Goal: Information Seeking & Learning: Learn about a topic

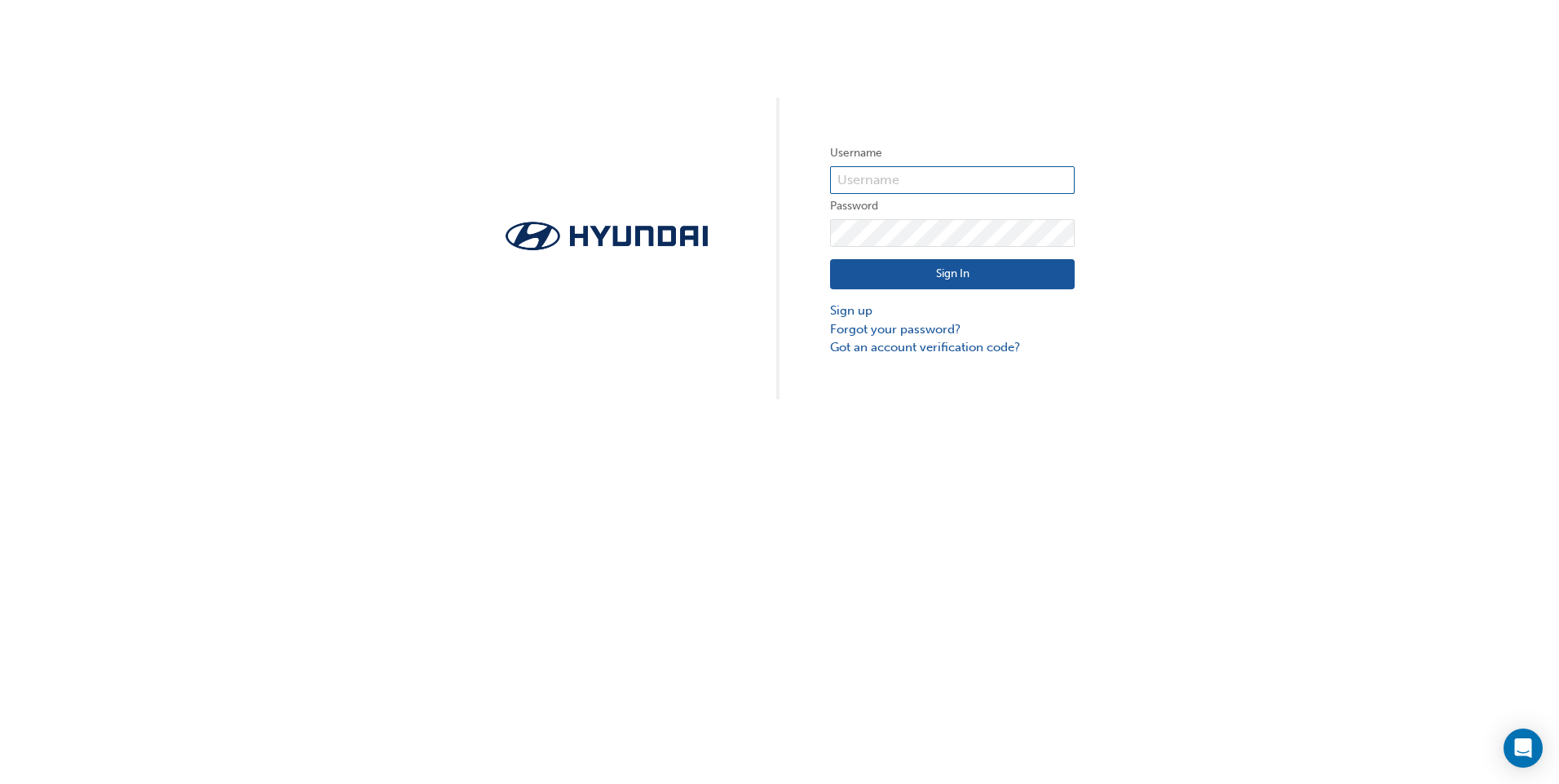
click at [947, 173] on input "text" at bounding box center [952, 179] width 245 height 27
type input "2"
type input "33456"
click at [921, 277] on button "Sign In" at bounding box center [952, 274] width 245 height 31
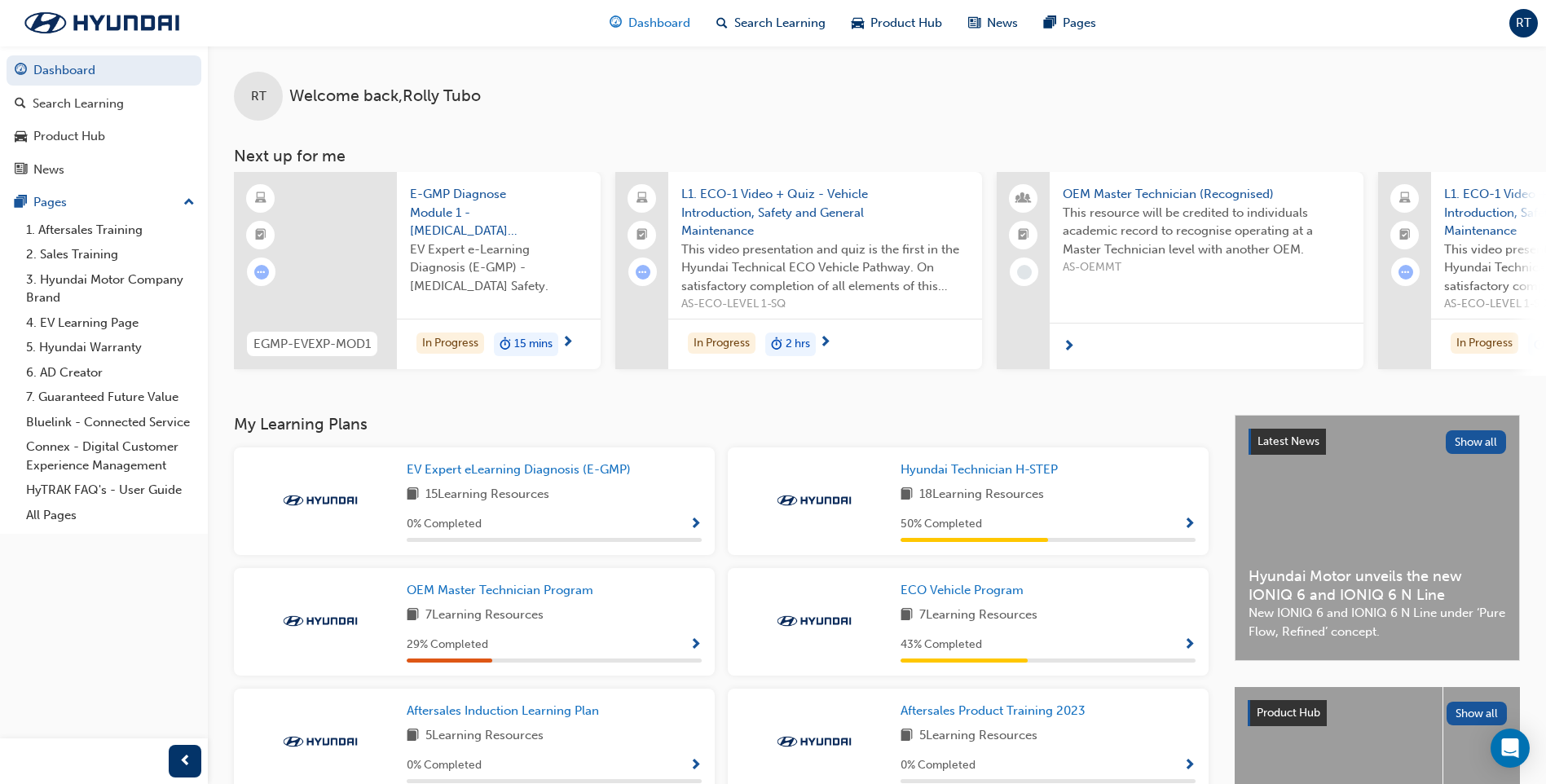
click at [652, 21] on span "Dashboard" at bounding box center [659, 23] width 62 height 19
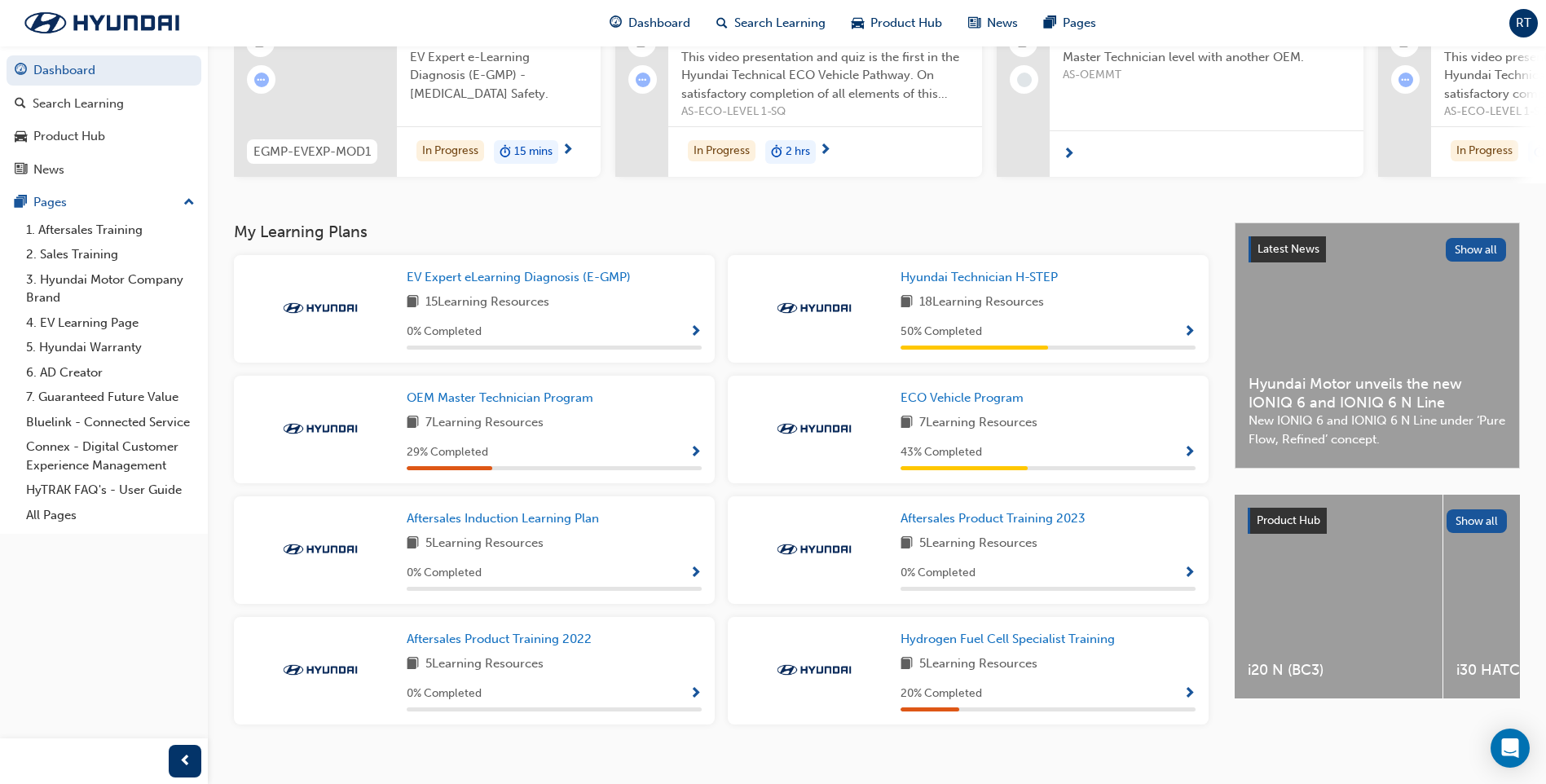
scroll to position [219, 0]
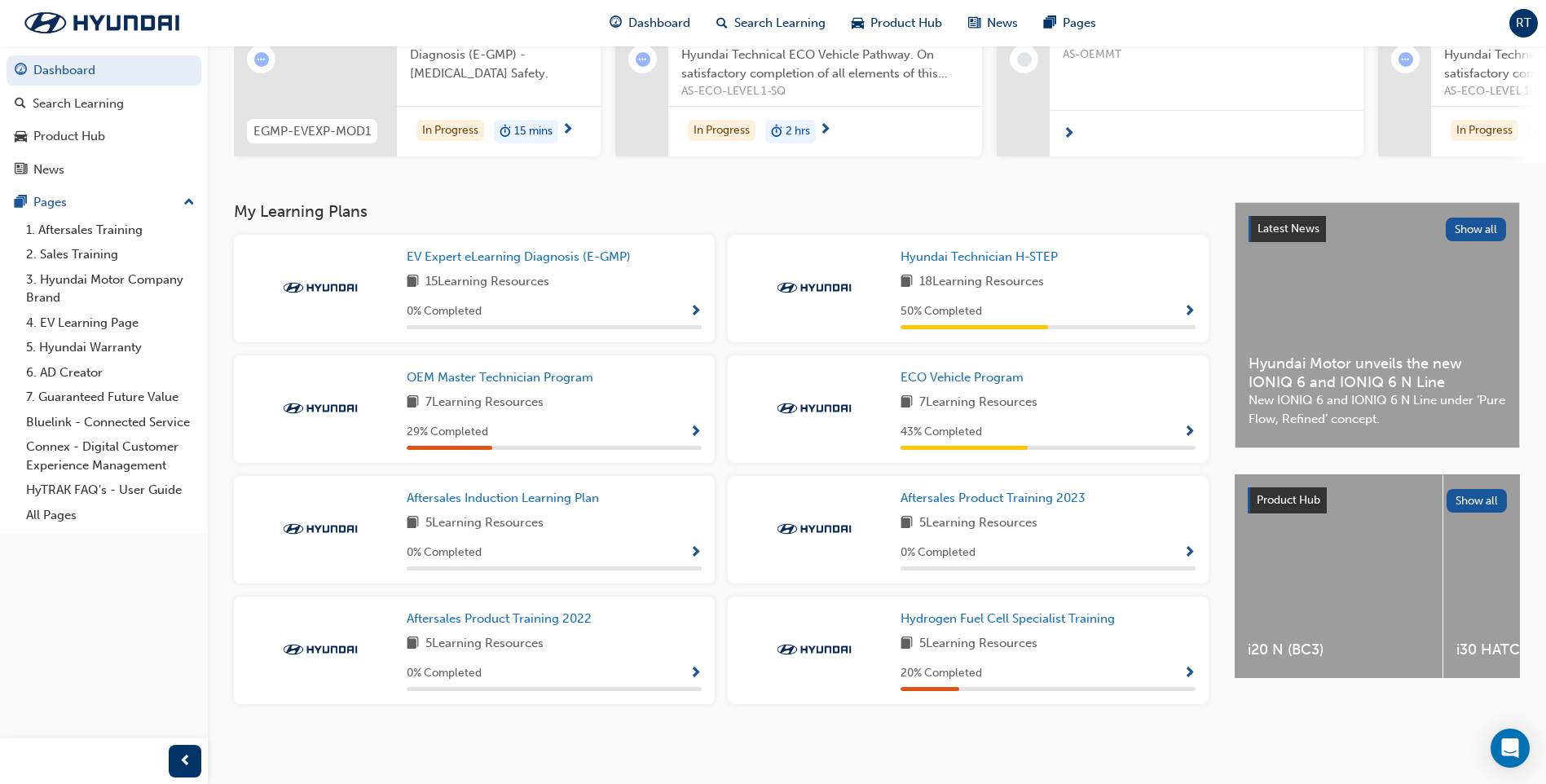
click at [512, 298] on div "EV Expert eLearning Diagnosis (E-GMP) 15 Learning Resources 0 % Completed" at bounding box center [554, 289] width 295 height 81
click at [695, 307] on span "Show Progress" at bounding box center [695, 312] width 12 height 15
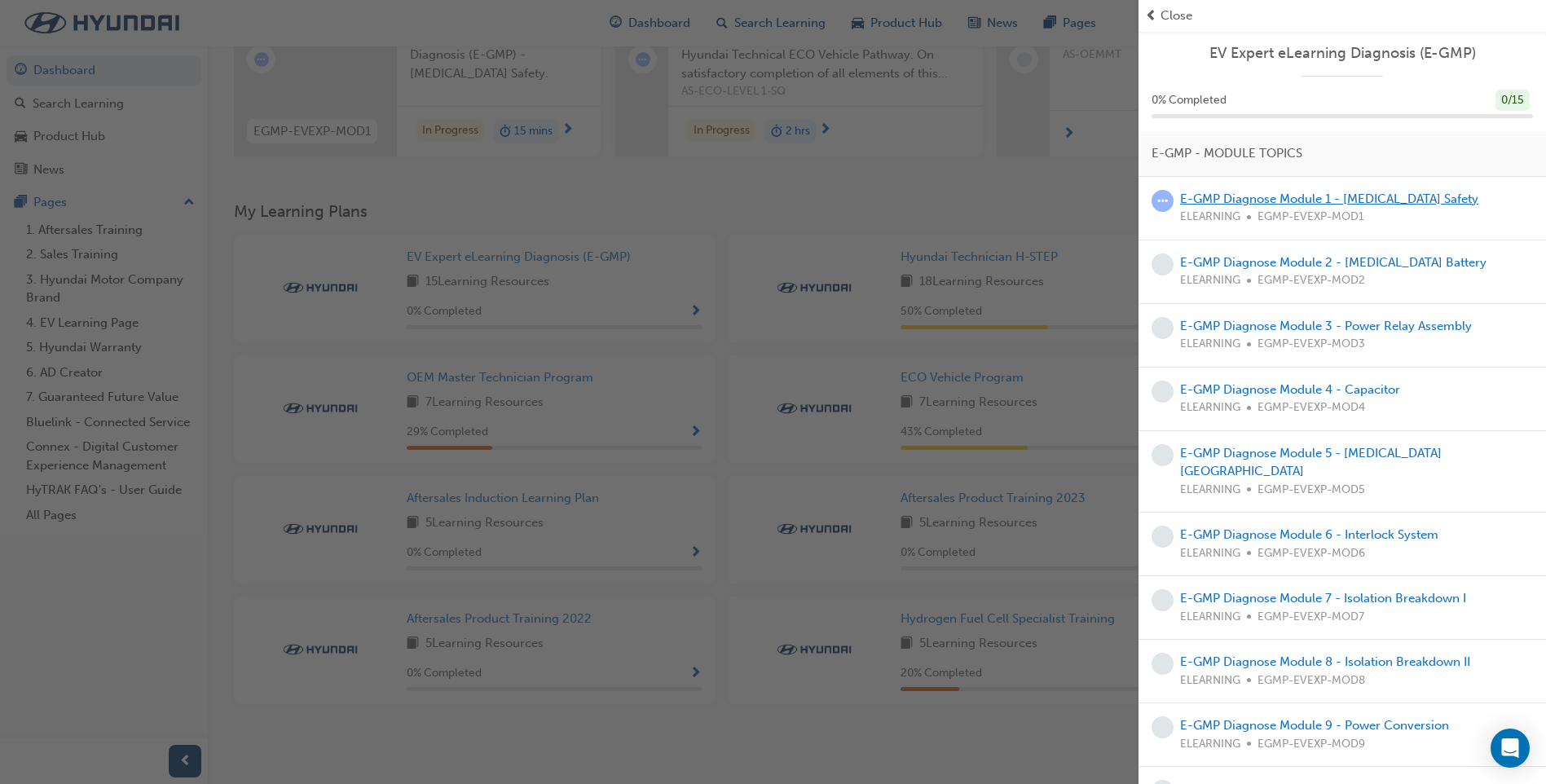
click at [1239, 202] on link "E-GMP Diagnose Module 1 - [MEDICAL_DATA] Safety" at bounding box center [1329, 199] width 298 height 15
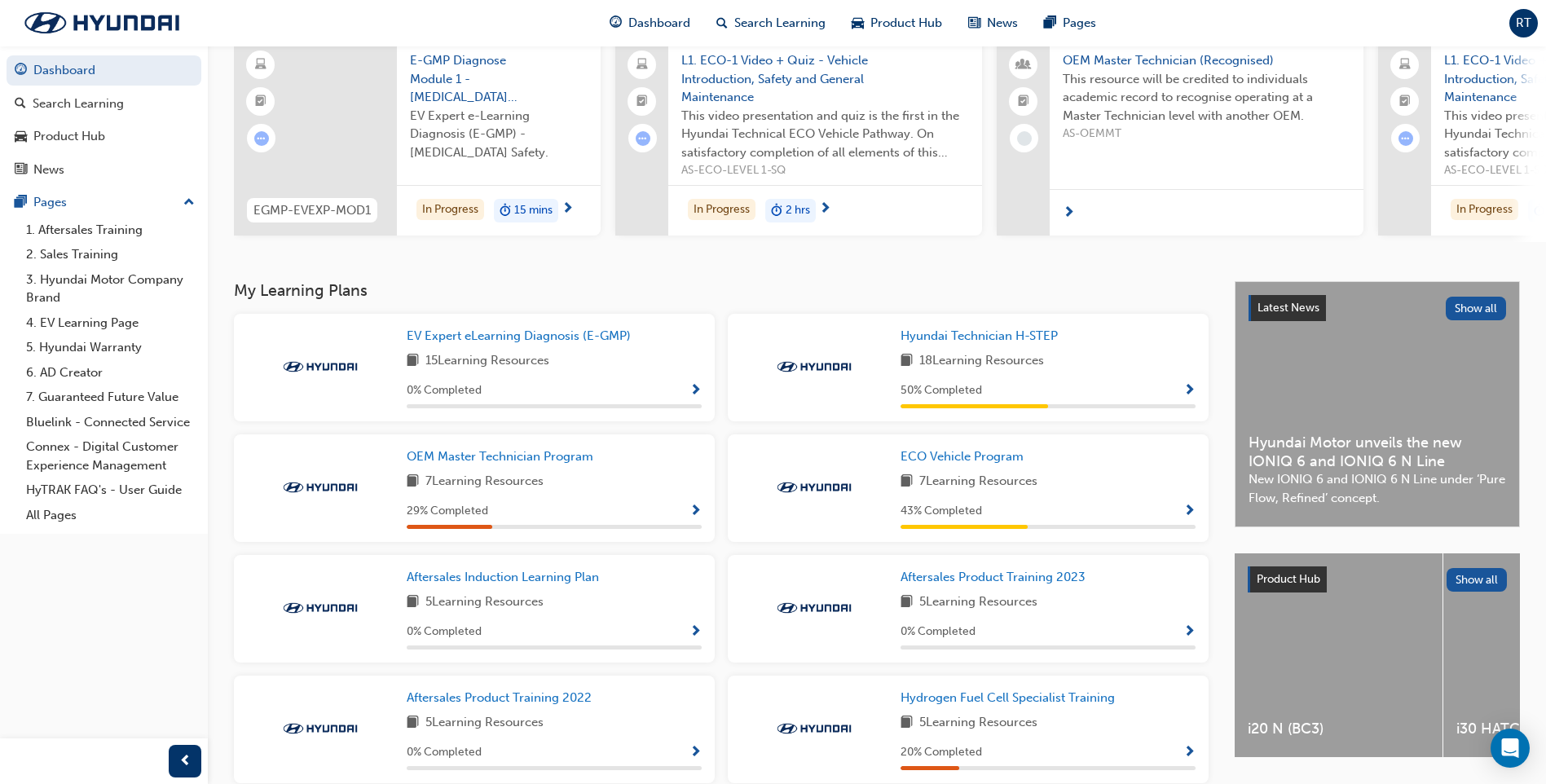
scroll to position [163, 0]
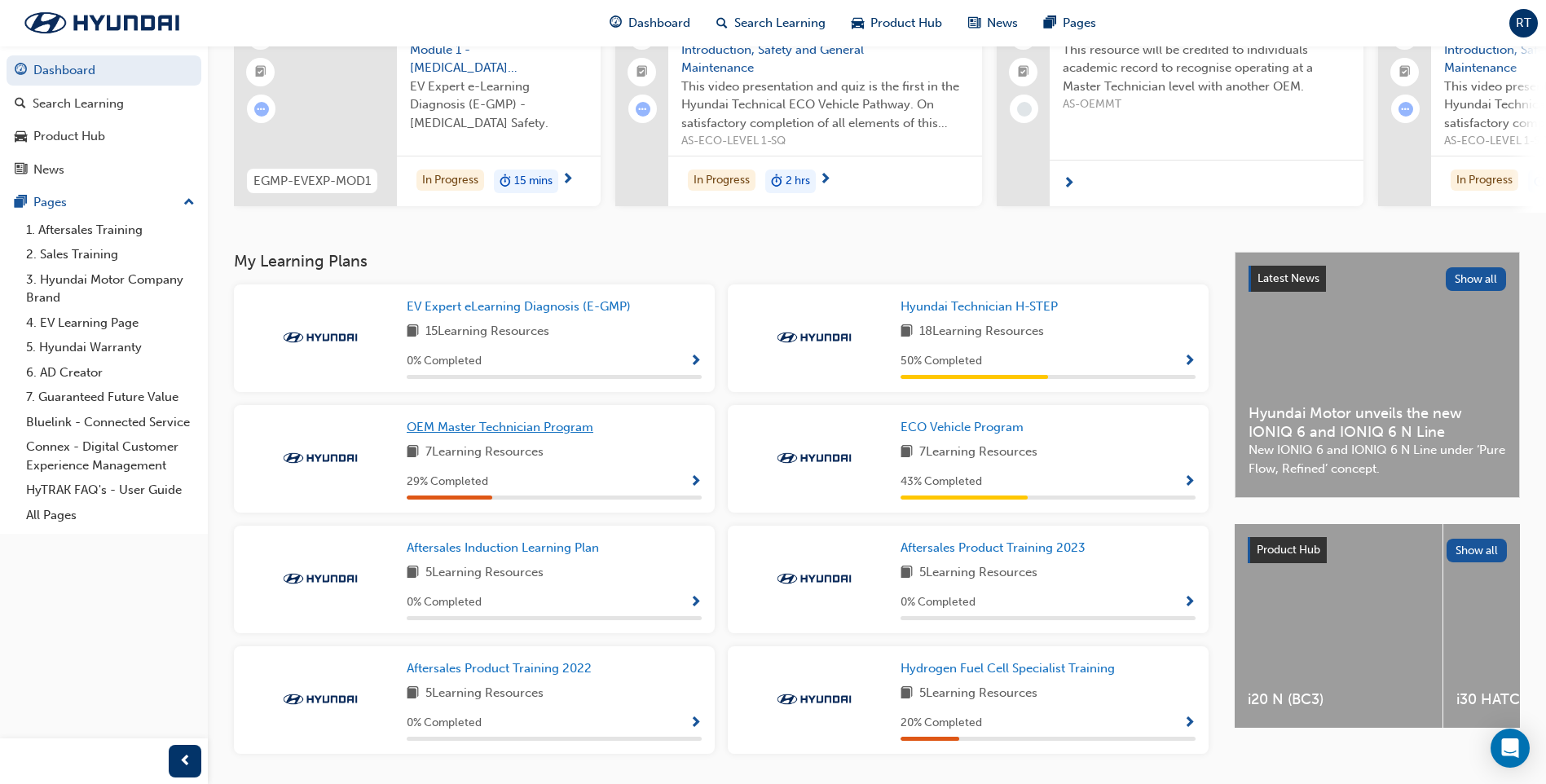
click at [445, 434] on span "OEM Master Technician Program" at bounding box center [500, 427] width 187 height 15
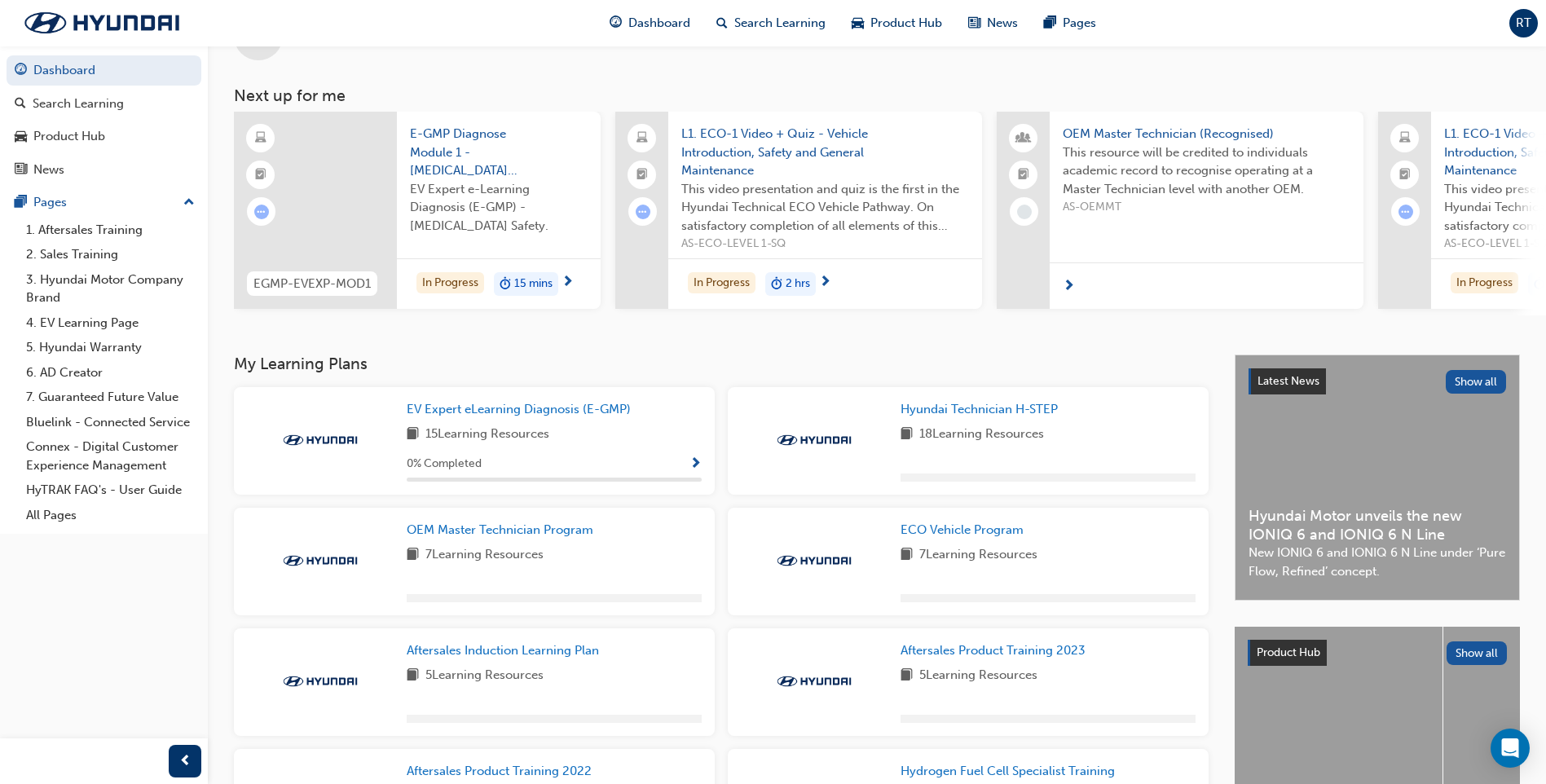
scroll to position [219, 0]
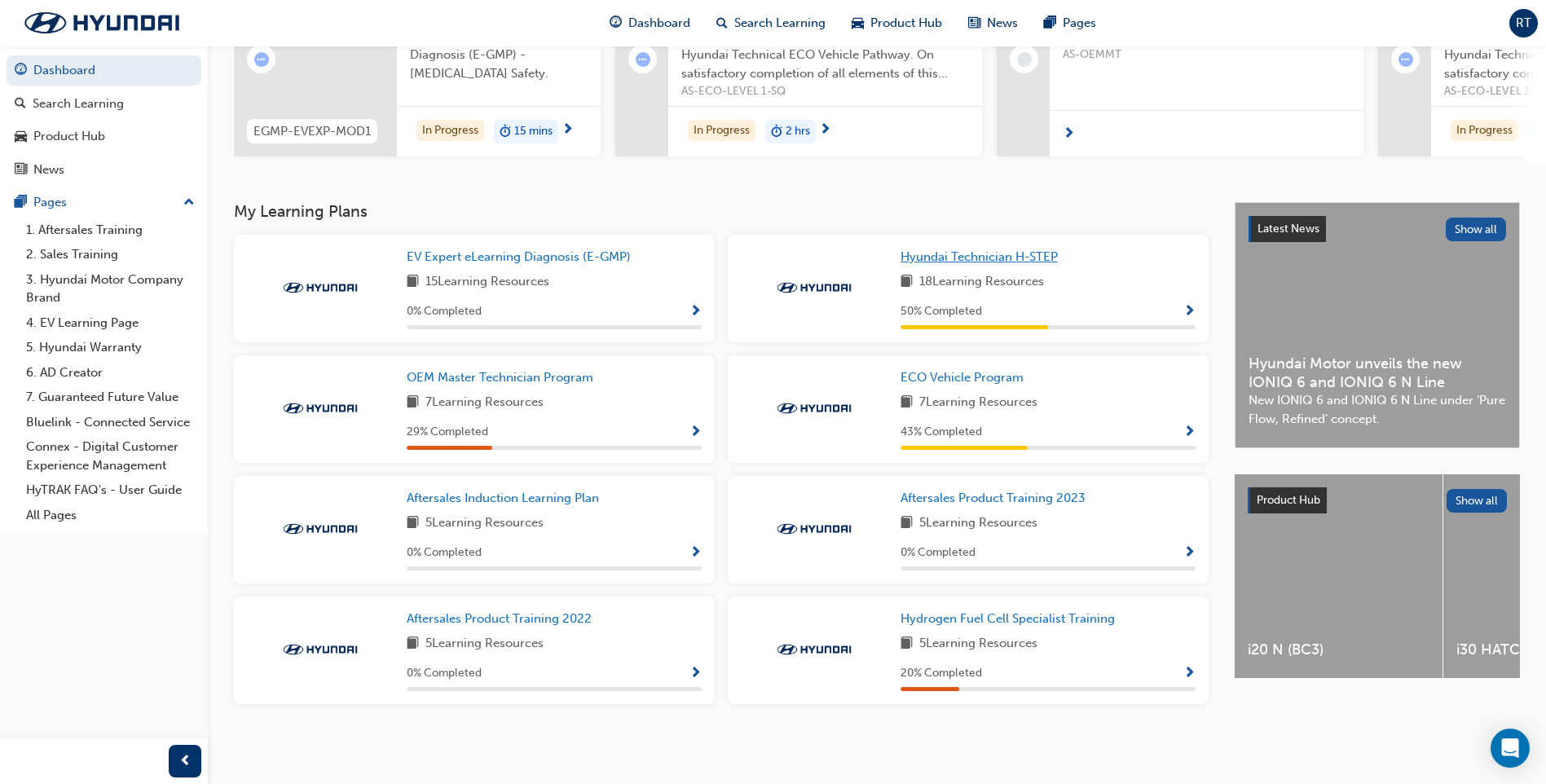
click at [990, 256] on span "Hyundai Technician H-STEP" at bounding box center [979, 257] width 158 height 15
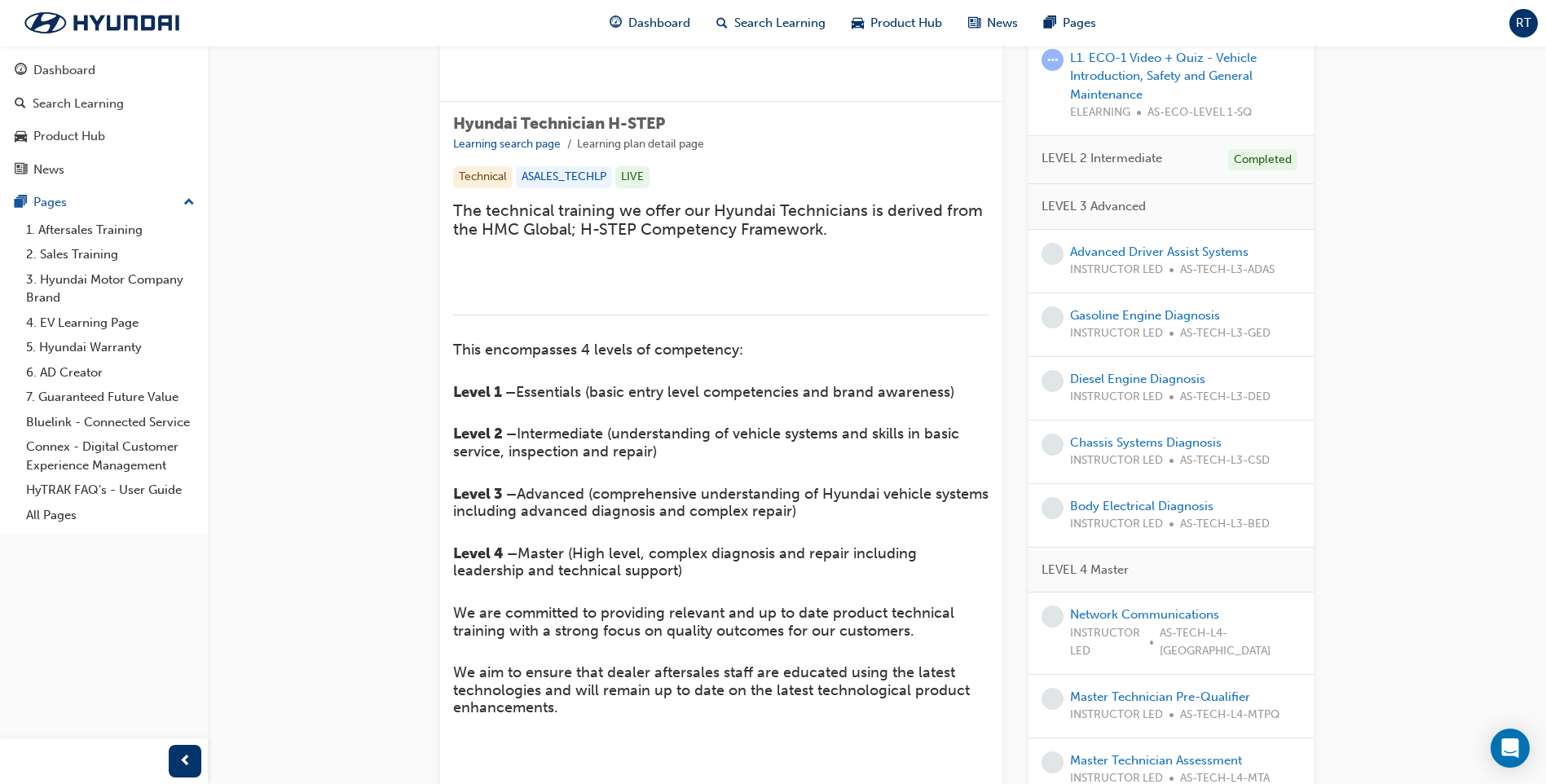
scroll to position [245, 0]
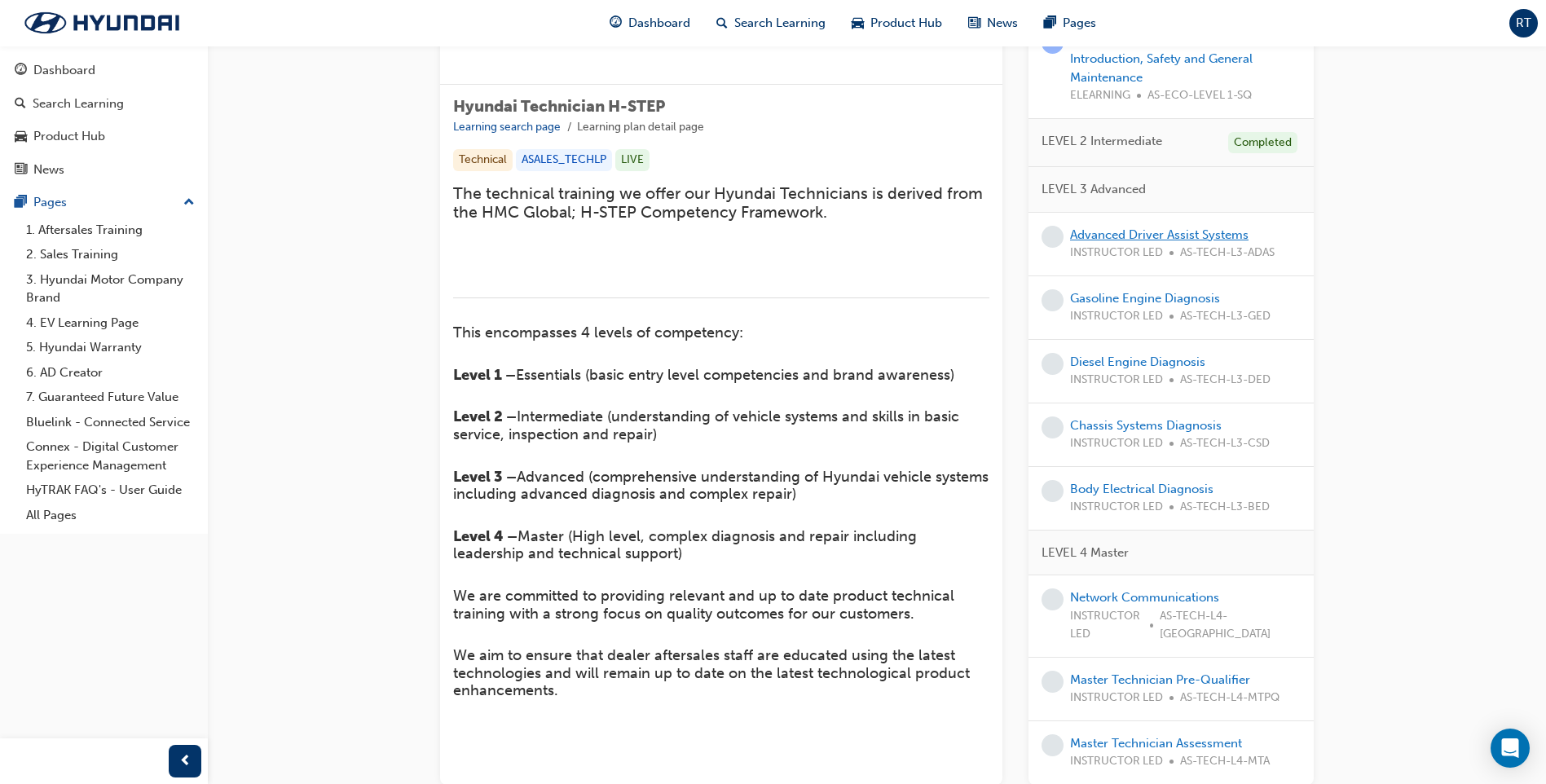
click at [1082, 242] on link "Advanced Driver Assist Systems" at bounding box center [1159, 235] width 178 height 15
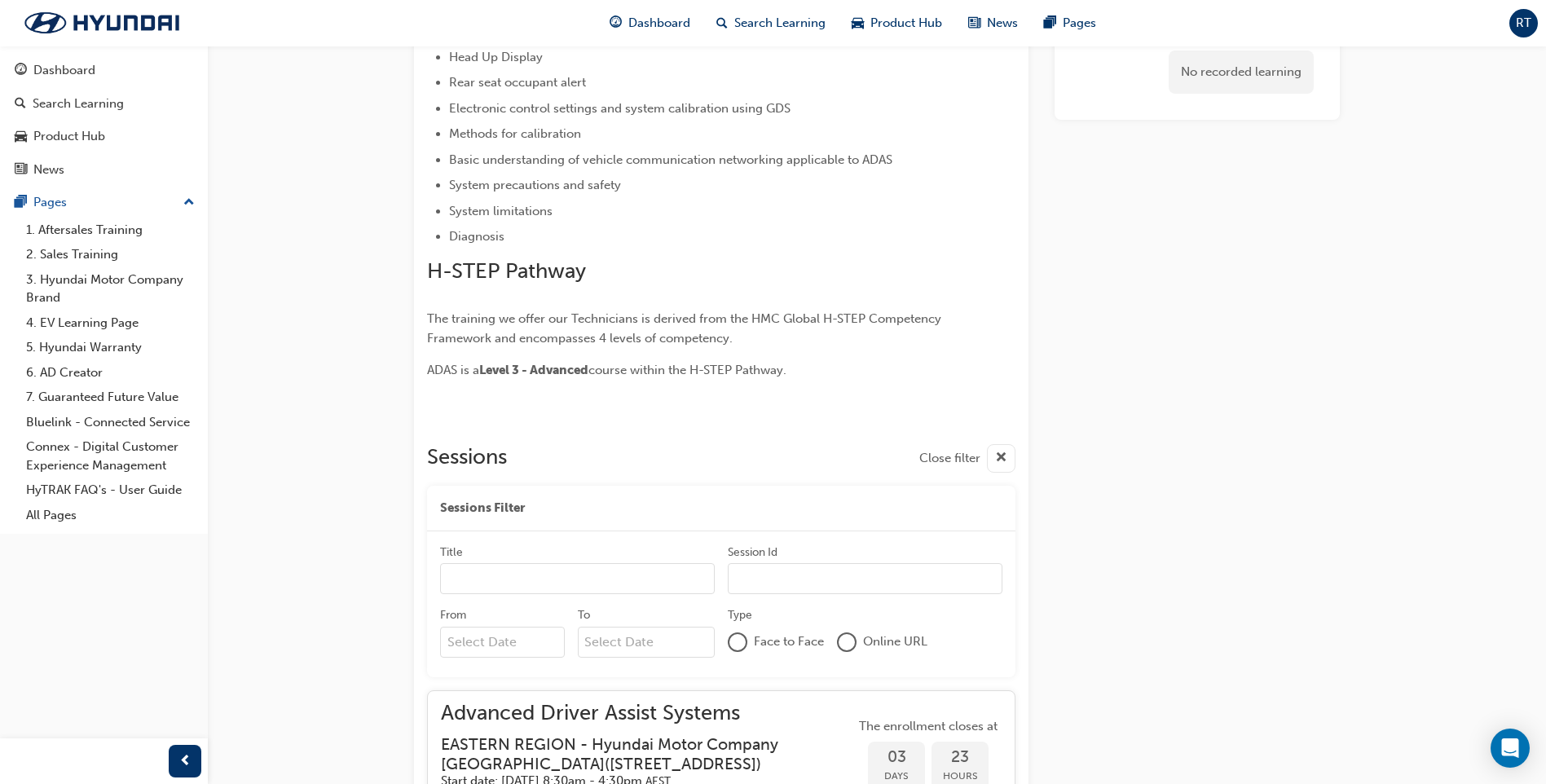
scroll to position [884, 0]
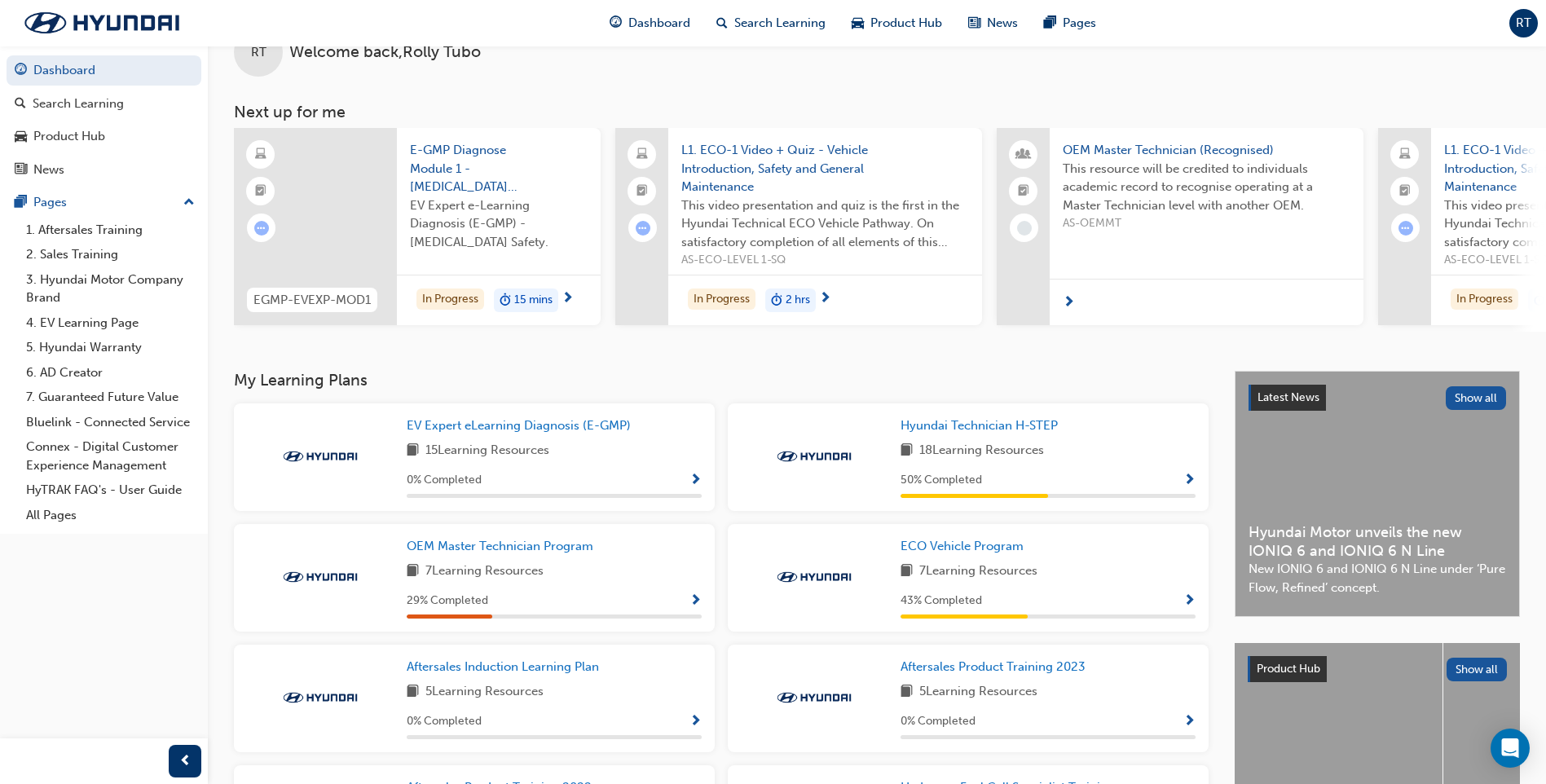
scroll to position [81, 0]
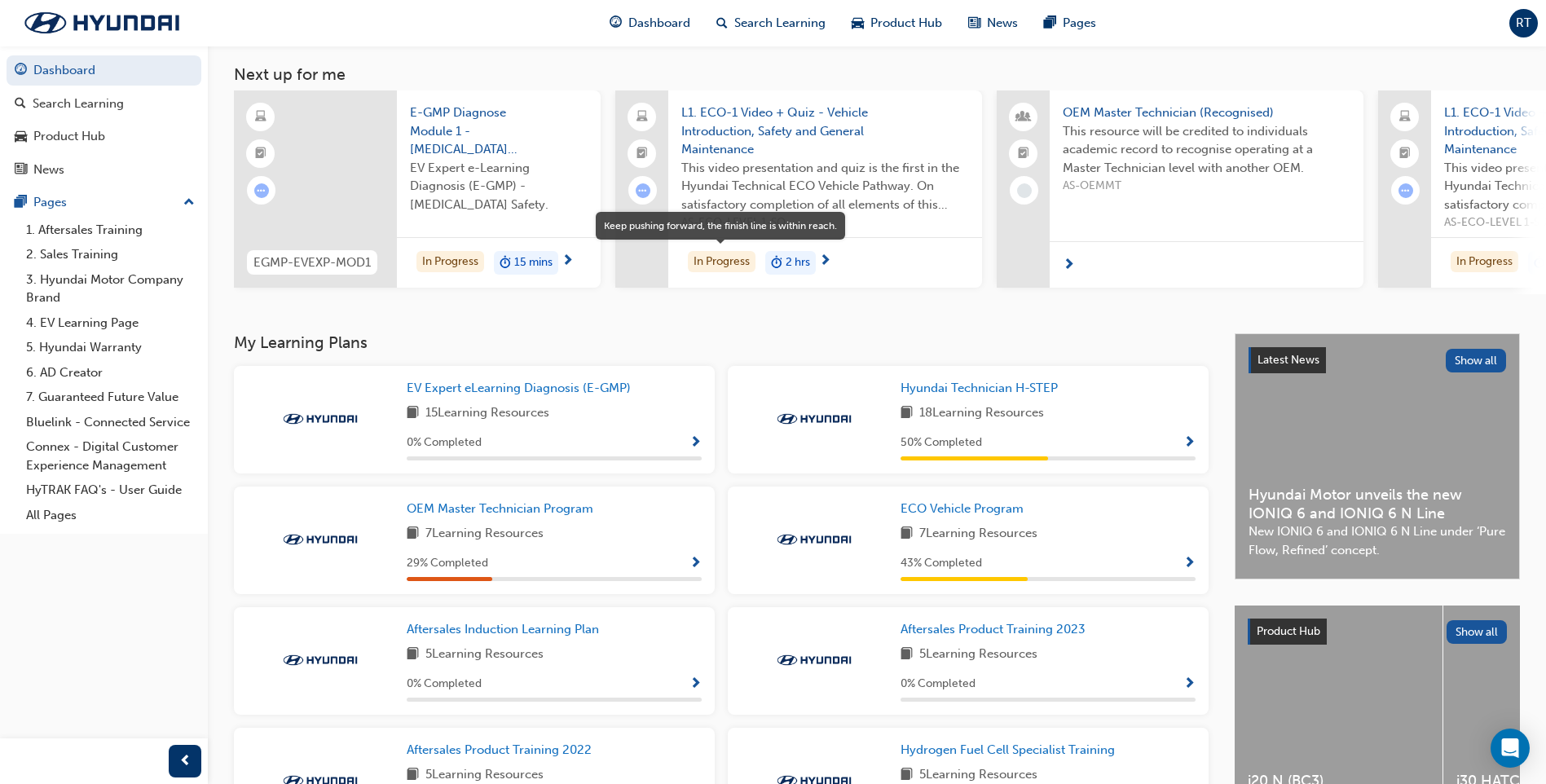
click at [724, 265] on div "In Progress" at bounding box center [722, 262] width 68 height 22
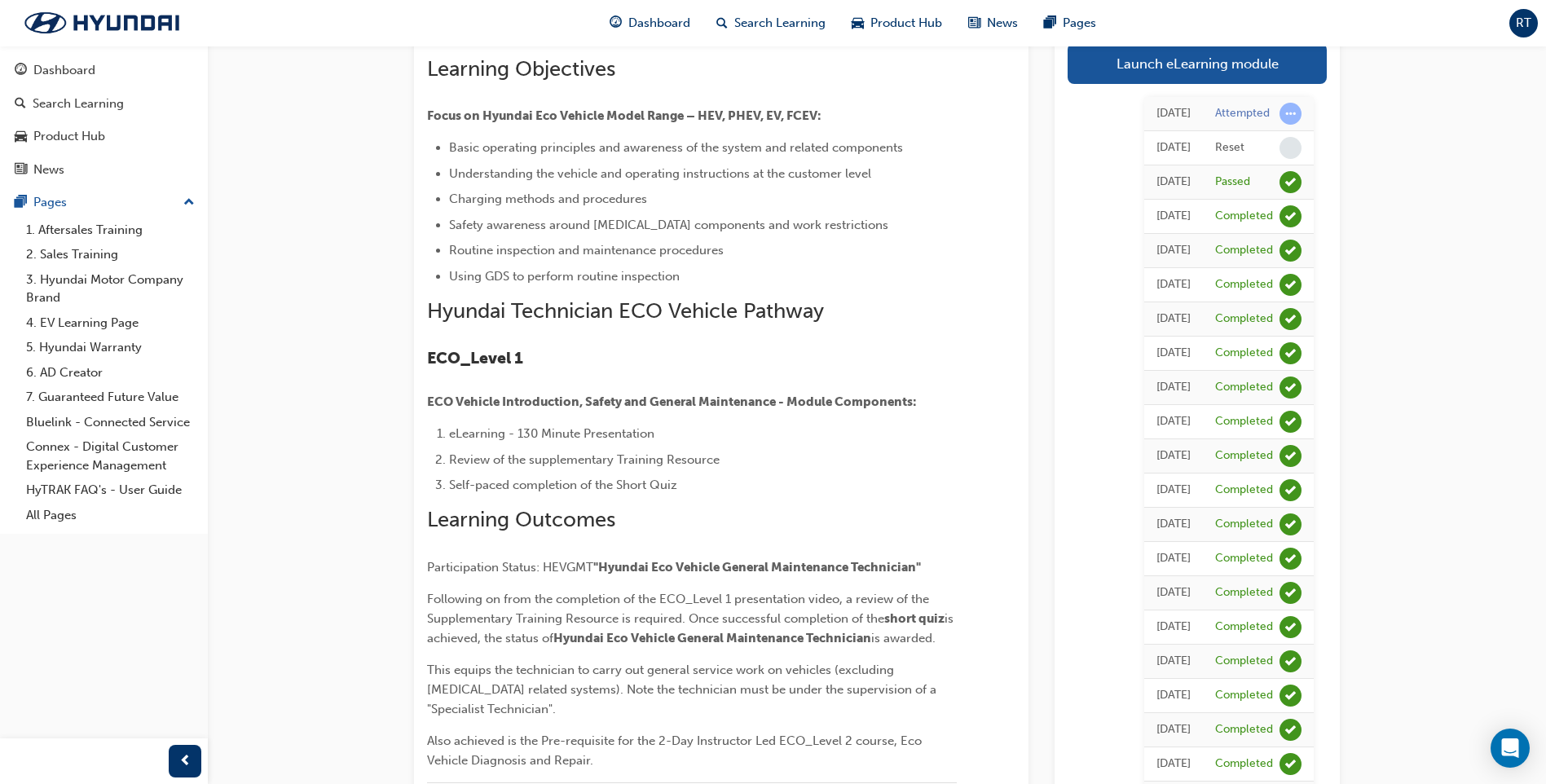
scroll to position [129, 0]
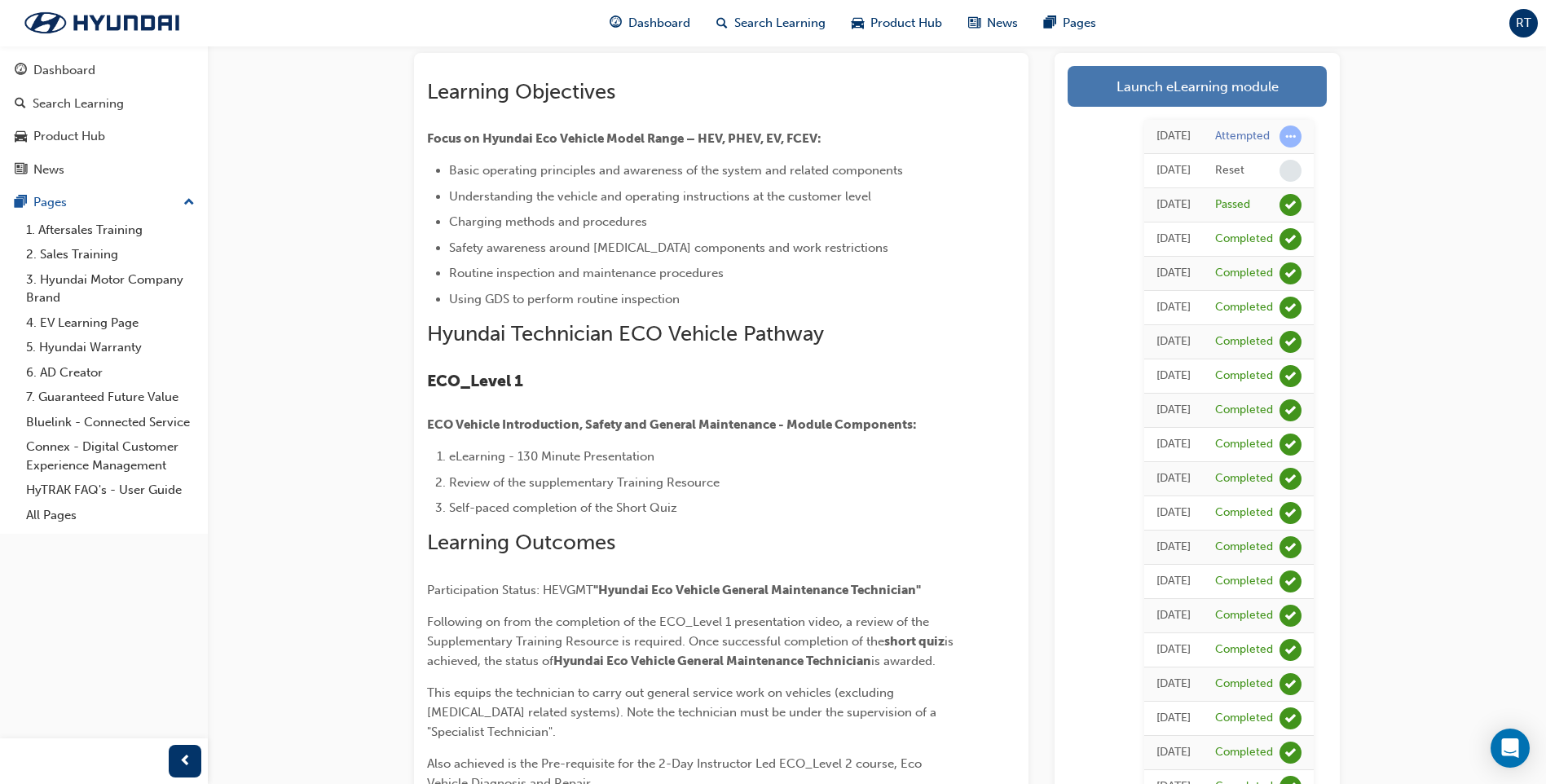
click at [1168, 89] on link "Launch eLearning module" at bounding box center [1197, 86] width 259 height 41
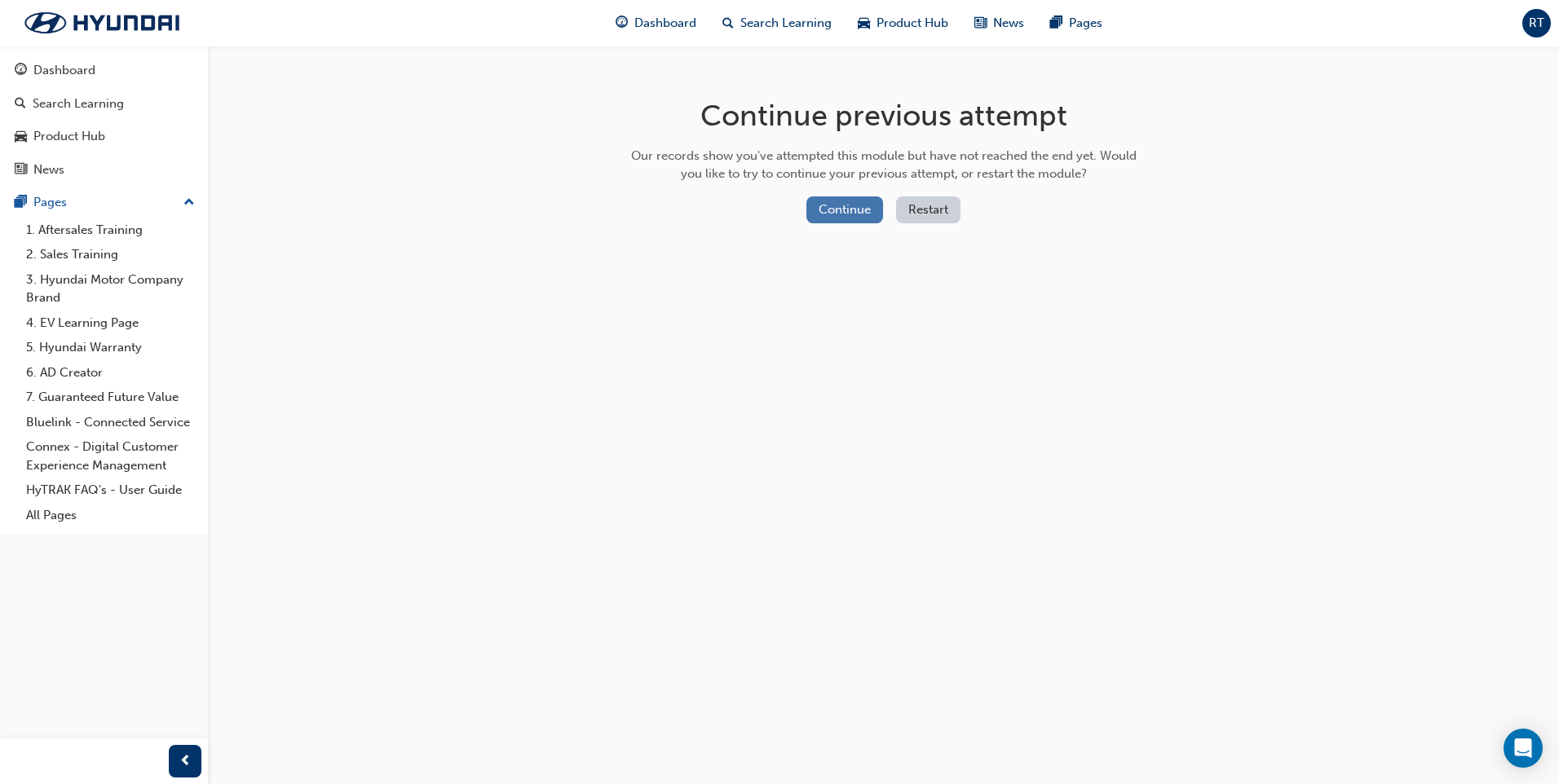
click at [848, 213] on button "Continue" at bounding box center [844, 210] width 76 height 27
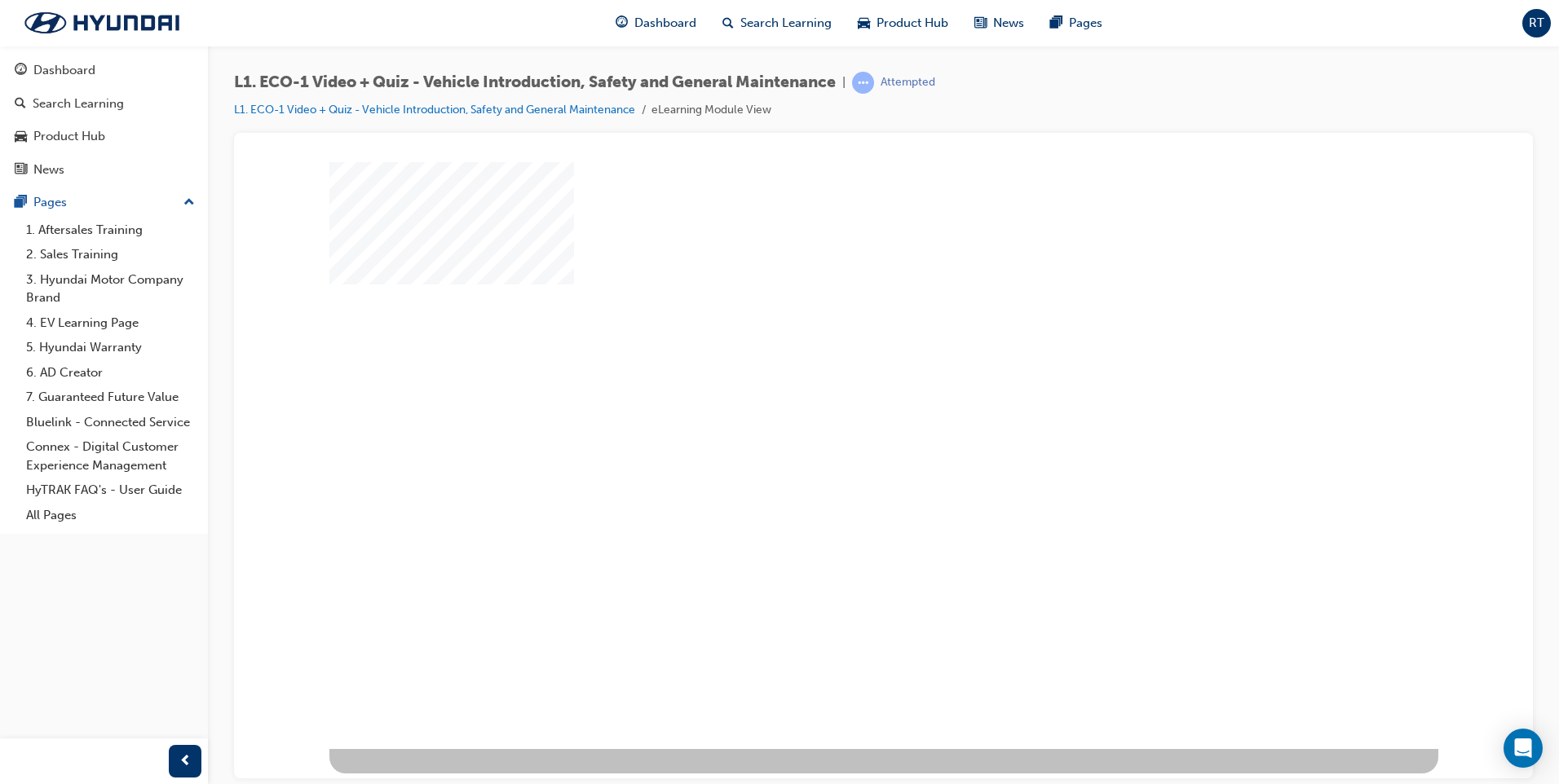
click at [837, 407] on div "play" at bounding box center [837, 407] width 0 height 0
